Goal: Task Accomplishment & Management: Use online tool/utility

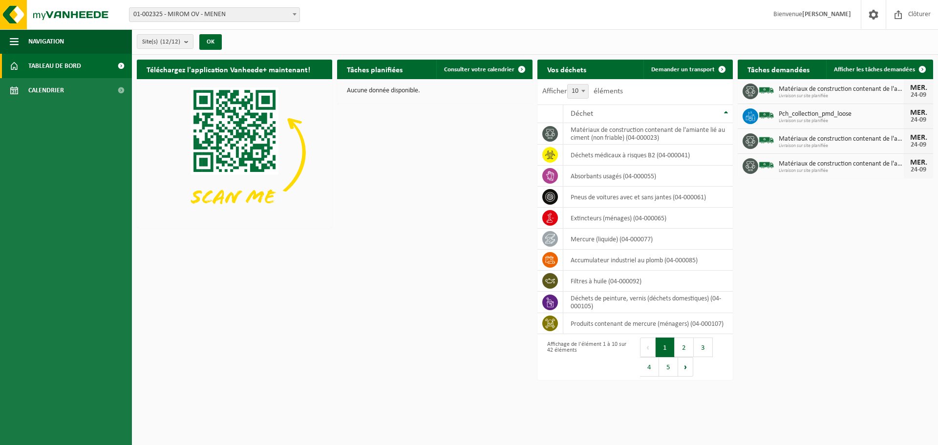
click at [177, 18] on span "01-002325 - MIROM OV - MENEN" at bounding box center [214, 15] width 170 height 14
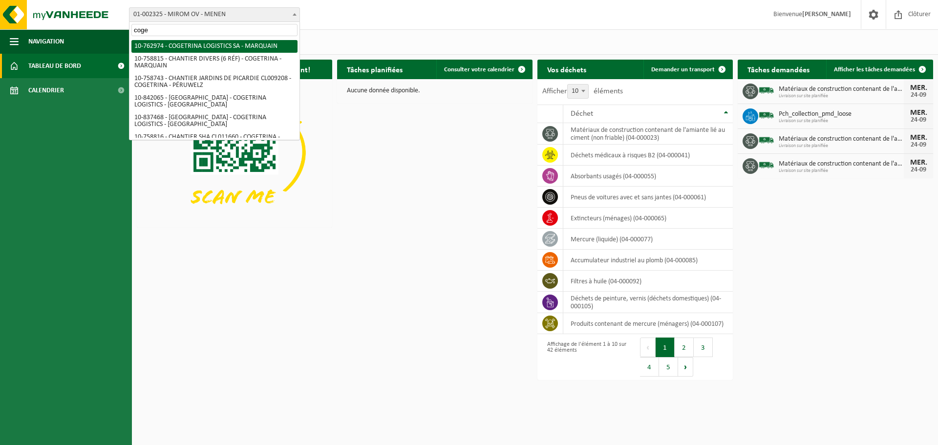
type input "coge"
select select "17600"
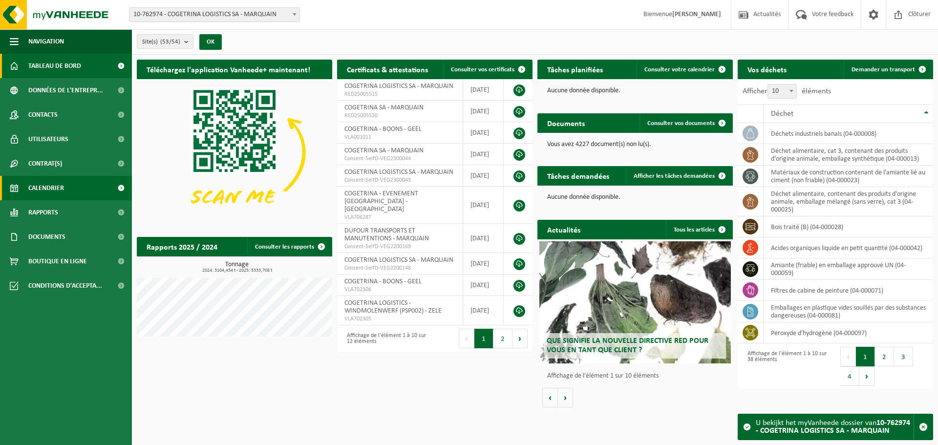
click at [47, 193] on span "Calendrier" at bounding box center [46, 188] width 36 height 24
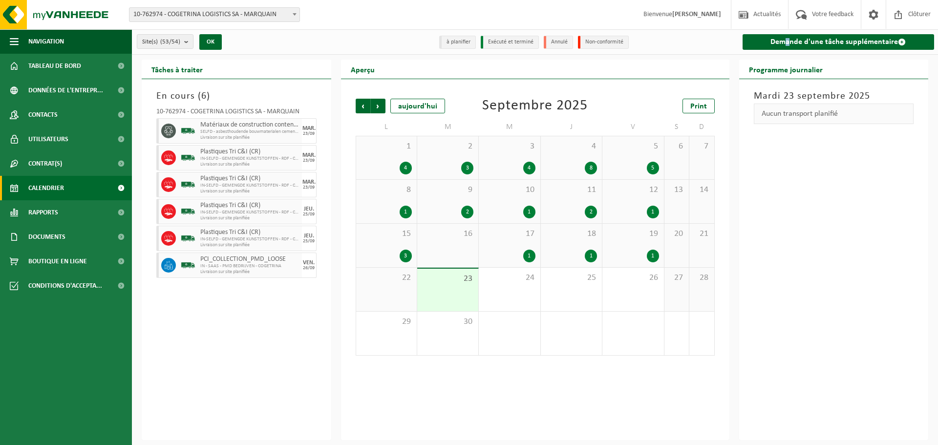
click at [789, 32] on div "Demande d'une tâche supplémentaire" at bounding box center [838, 41] width 202 height 25
click at [779, 39] on link "Demande d'une tâche supplémentaire" at bounding box center [839, 42] width 192 height 16
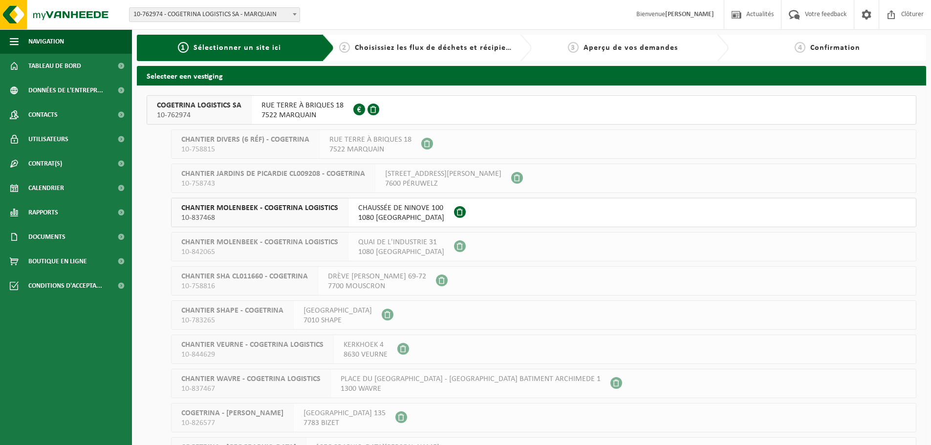
click at [310, 118] on span "7522 MARQUAIN" at bounding box center [302, 115] width 82 height 10
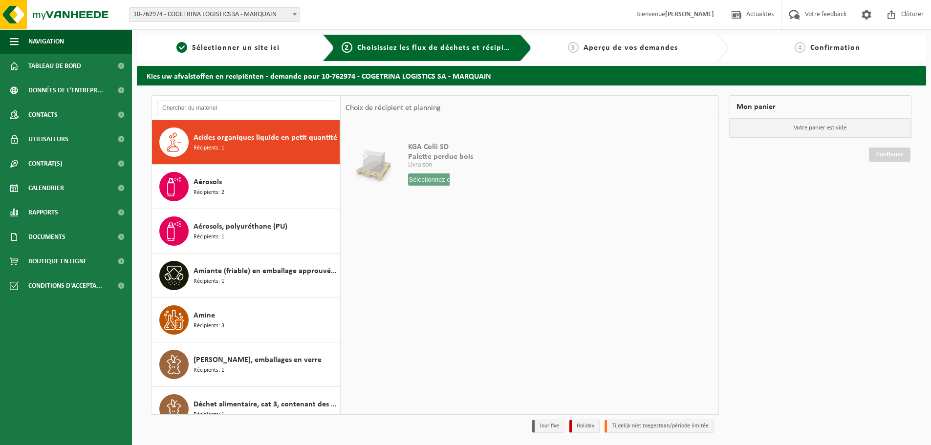
click at [255, 111] on input "text" at bounding box center [246, 108] width 178 height 15
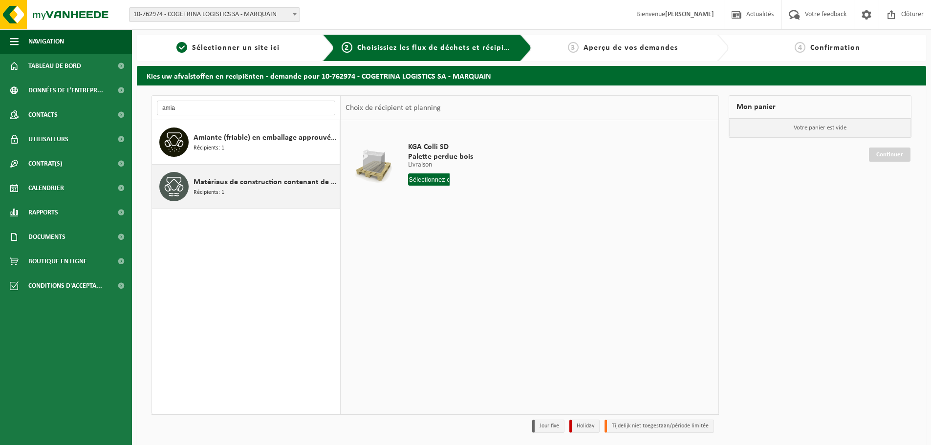
type input "amia"
click at [201, 201] on div "Matériaux de construction contenant de l'amiante lié au ciment (non friable) Ré…" at bounding box center [265, 186] width 144 height 29
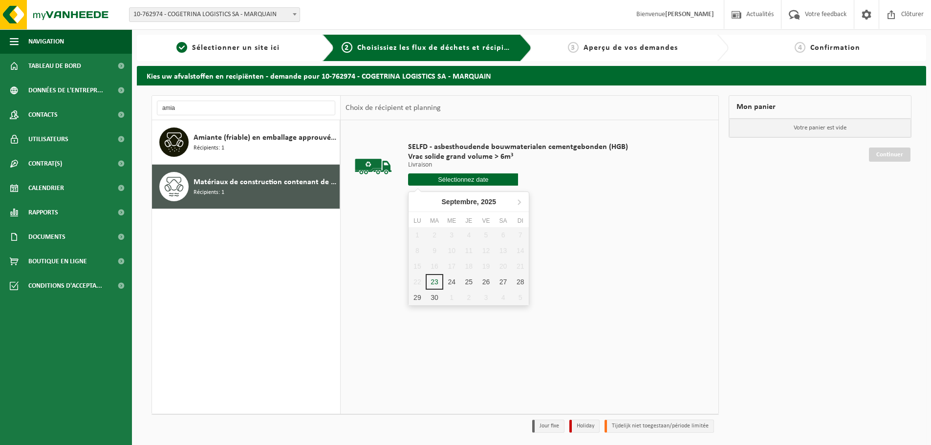
click at [428, 181] on input "text" at bounding box center [463, 179] width 110 height 12
click at [450, 279] on div "24" at bounding box center [451, 282] width 17 height 16
type input "à partir de [DATE]"
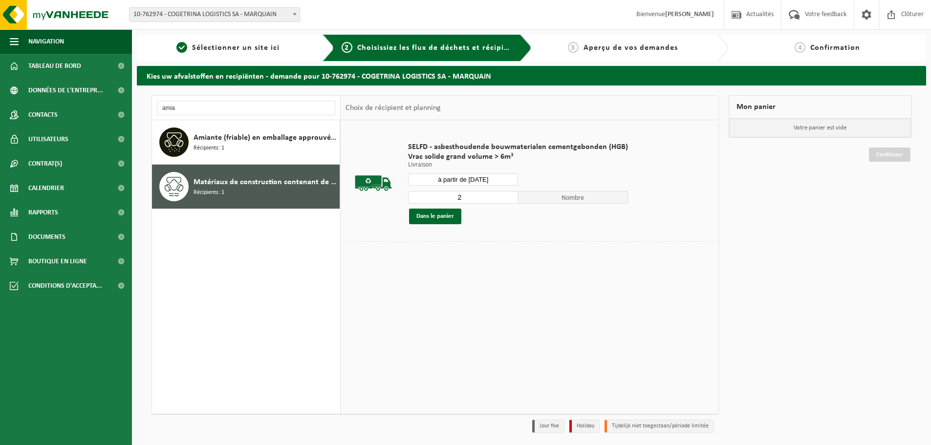
type input "2"
click at [510, 197] on input "2" at bounding box center [463, 197] width 110 height 13
click at [453, 219] on button "Dans le panier" at bounding box center [435, 217] width 52 height 16
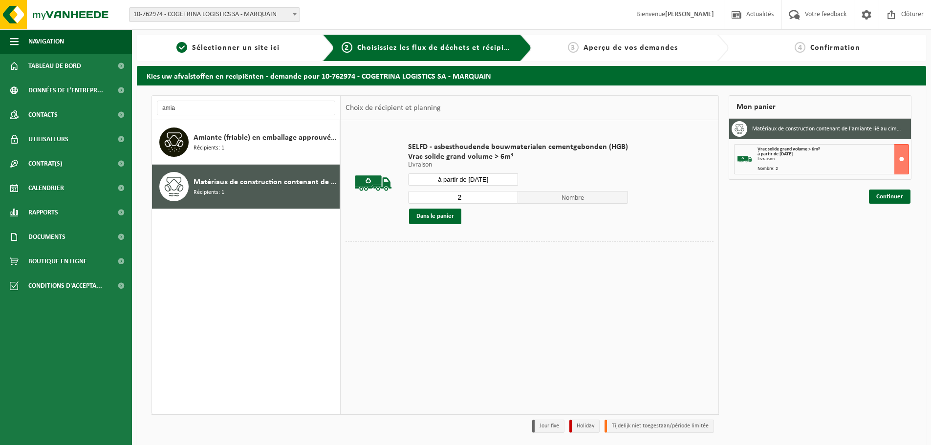
click at [888, 205] on div "Mon panier Matériaux de construction contenant de l'amiante lié au ciment (non …" at bounding box center [820, 266] width 193 height 343
click at [890, 199] on link "Continuer" at bounding box center [890, 197] width 42 height 14
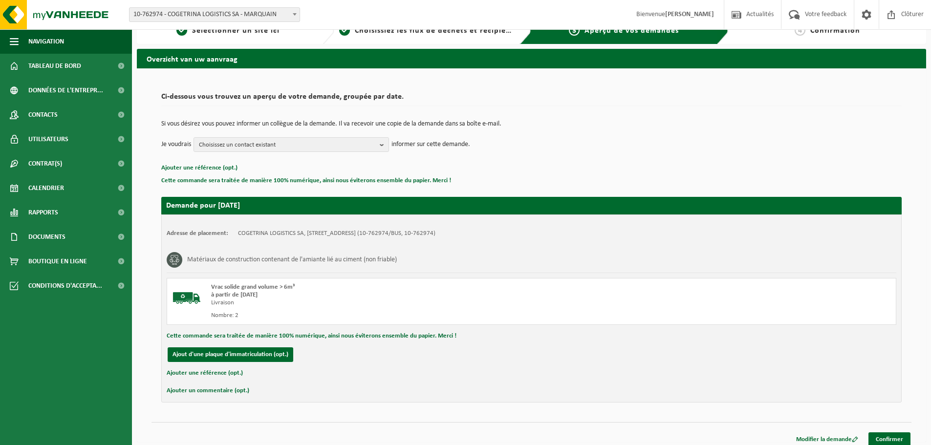
scroll to position [24, 0]
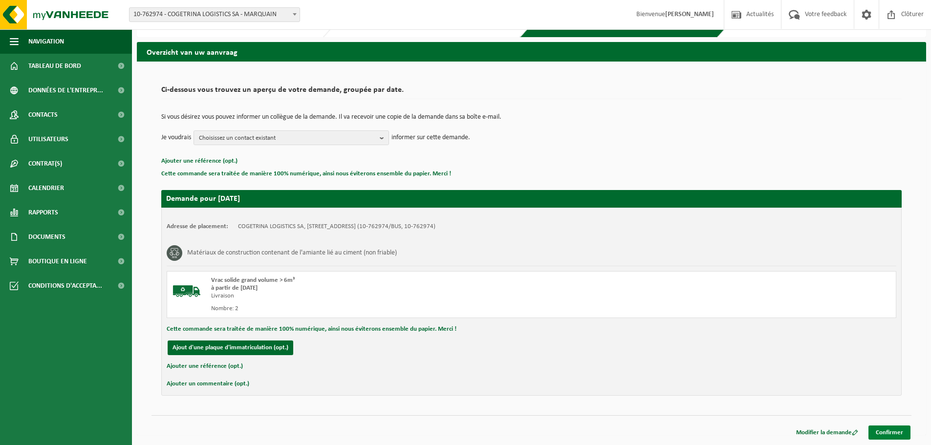
click at [884, 432] on link "Confirmer" at bounding box center [889, 433] width 42 height 14
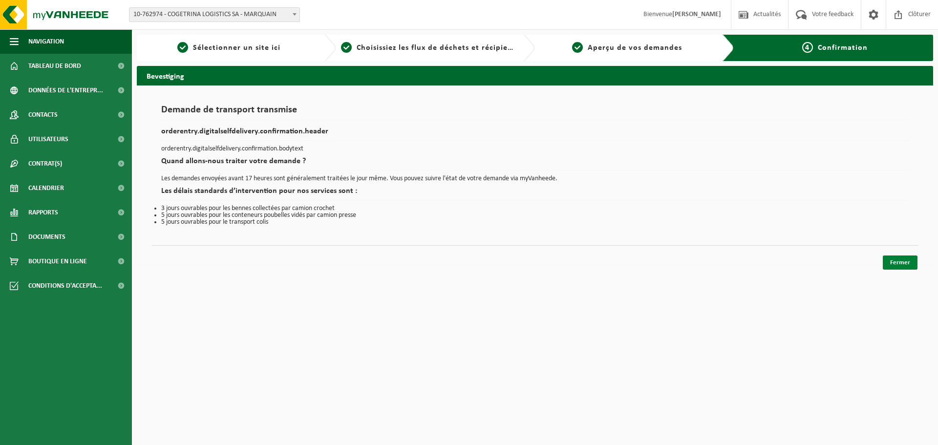
click at [904, 262] on link "Fermer" at bounding box center [900, 263] width 35 height 14
